Goal: Task Accomplishment & Management: Complete application form

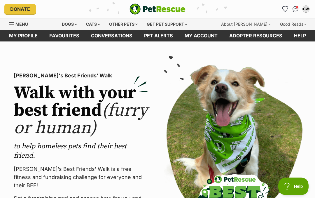
click at [295, 8] on img "Conversations" at bounding box center [296, 9] width 6 height 6
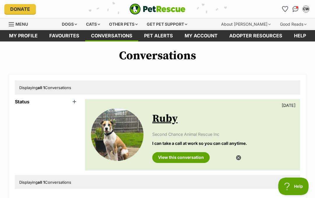
click at [73, 24] on div "Dogs" at bounding box center [69, 24] width 23 height 12
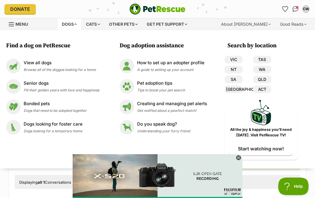
click at [41, 66] on div "View all dogs Browse all of the doggos looking for a home" at bounding box center [60, 66] width 72 height 13
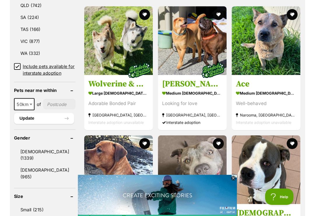
scroll to position [403, 0]
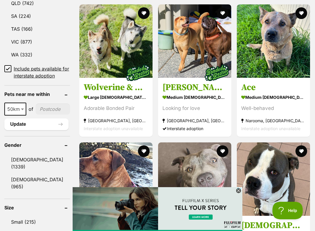
click at [19, 115] on span "50km" at bounding box center [15, 108] width 22 height 13
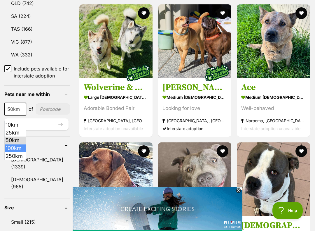
select select "100"
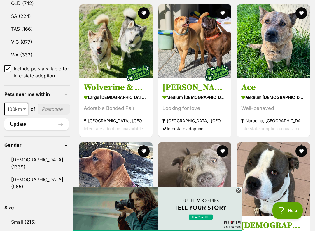
click at [44, 114] on input"] "postcode" at bounding box center [54, 108] width 32 height 11
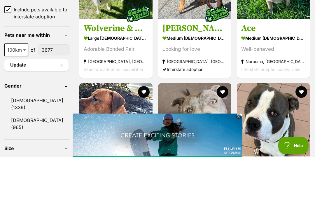
type input"] "3677"
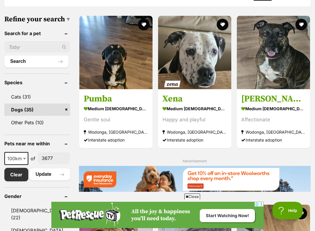
click at [23, 53] on input "text" at bounding box center [37, 46] width 66 height 11
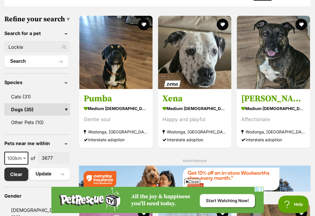
type input "Lockie"
click at [34, 67] on button "Search" at bounding box center [36, 61] width 64 height 12
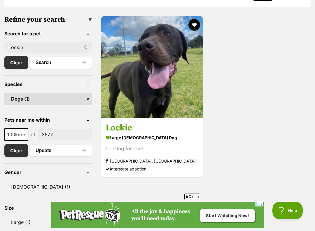
click at [152, 94] on img at bounding box center [152, 67] width 102 height 102
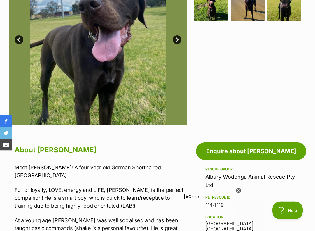
scroll to position [198, 0]
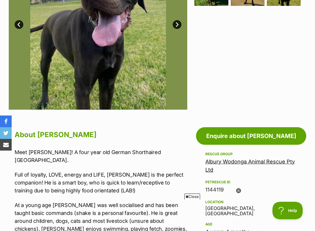
click at [262, 133] on link "Enquire about [PERSON_NAME]" at bounding box center [251, 136] width 110 height 18
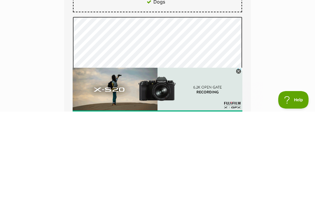
click at [238, 173] on icon at bounding box center [238, 175] width 5 height 5
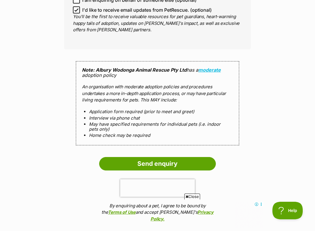
scroll to position [577, 0]
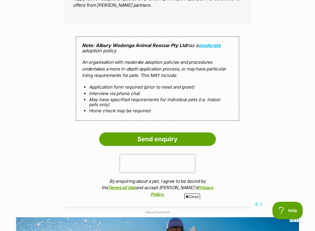
click at [170, 132] on input "Send enquiry" at bounding box center [157, 138] width 117 height 13
